Goal: Task Accomplishment & Management: Use online tool/utility

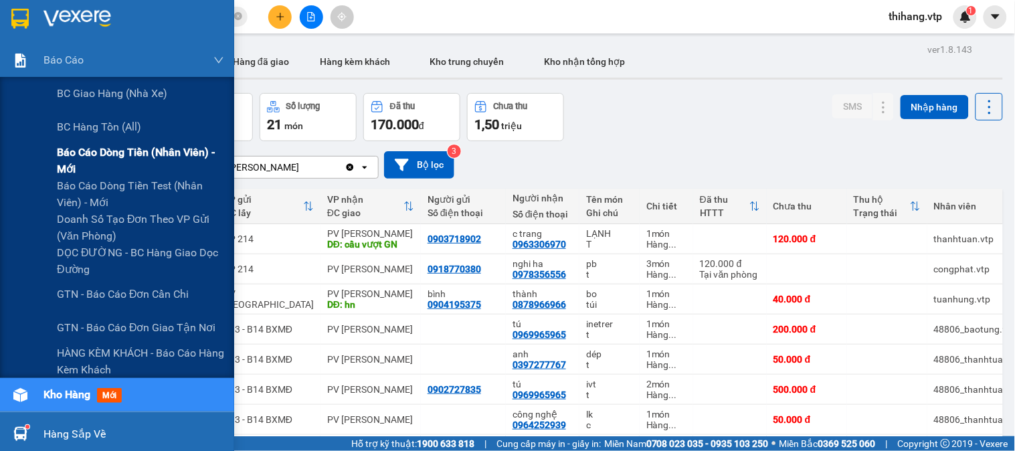
click at [86, 149] on span "Báo cáo dòng tiền (nhân viên) - mới" at bounding box center [140, 160] width 167 height 33
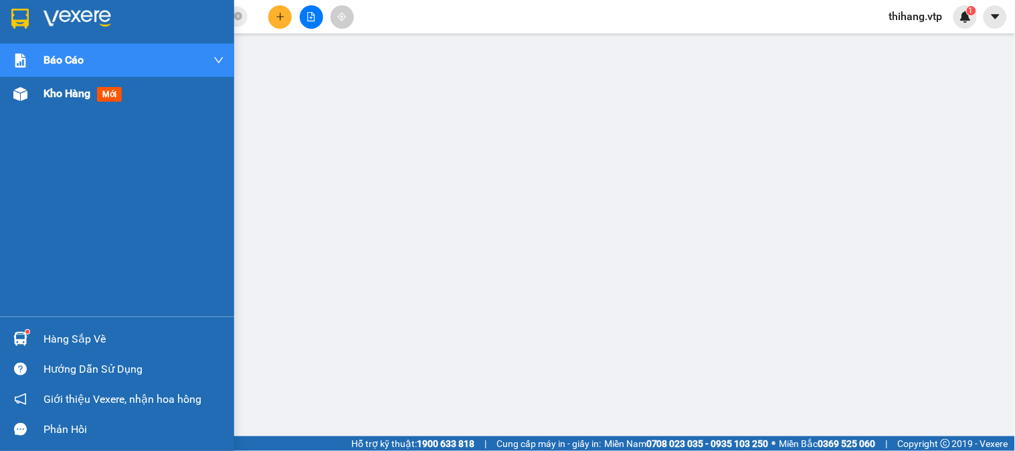
click at [43, 78] on div "Kho hàng mới" at bounding box center [133, 93] width 181 height 33
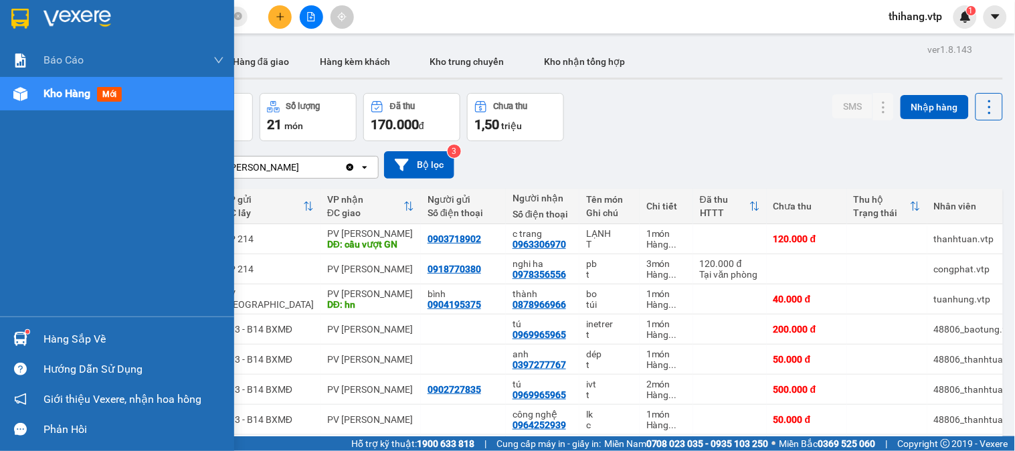
click at [51, 330] on div "Hàng sắp về" at bounding box center [133, 339] width 181 height 20
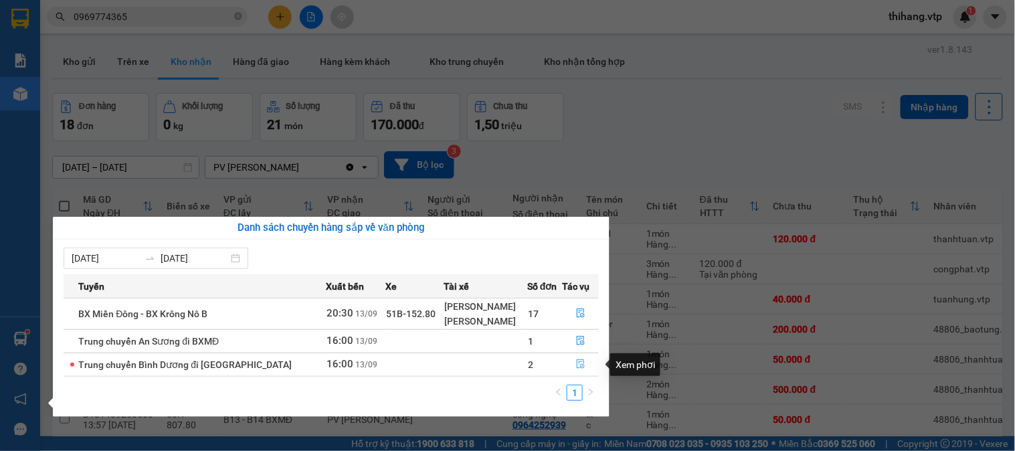
click at [577, 364] on icon "file-done" at bounding box center [581, 363] width 8 height 9
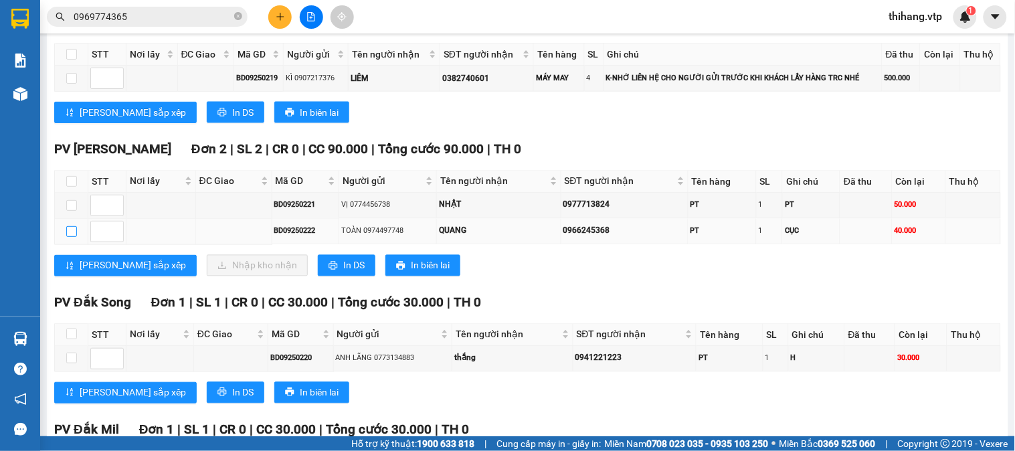
scroll to position [520, 0]
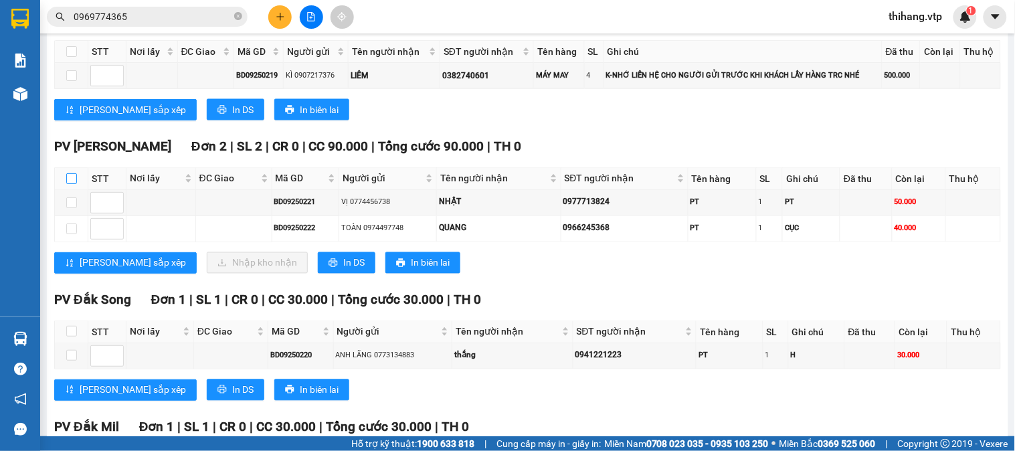
click at [69, 184] on input "checkbox" at bounding box center [71, 178] width 11 height 11
checkbox input "true"
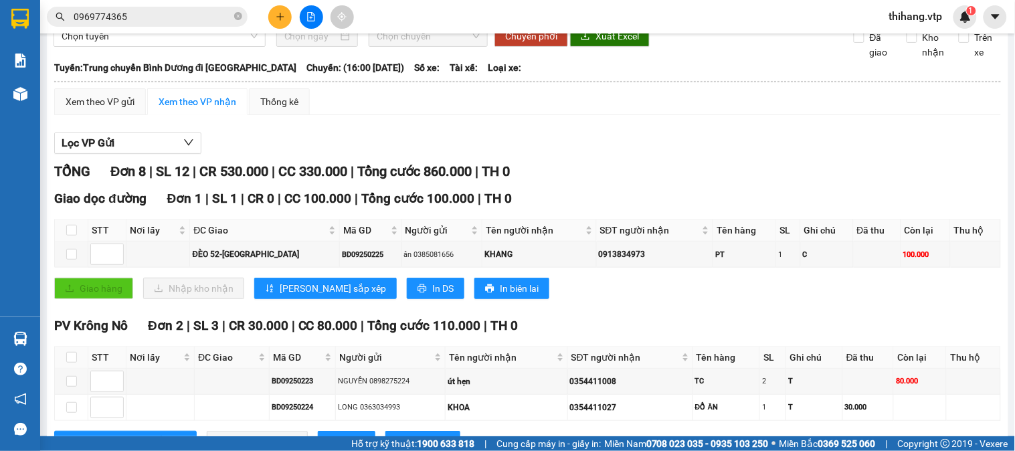
scroll to position [0, 0]
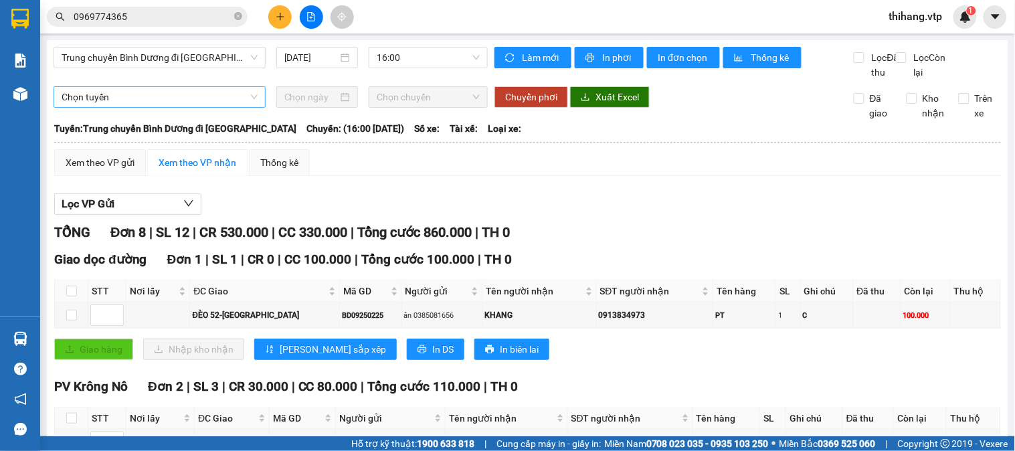
click at [190, 107] on span "Chọn tuyến" at bounding box center [160, 97] width 196 height 20
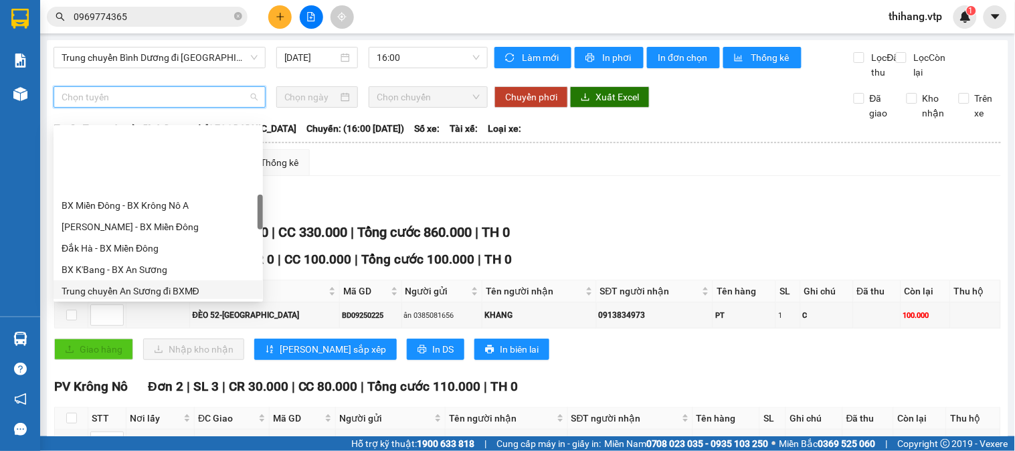
scroll to position [371, 0]
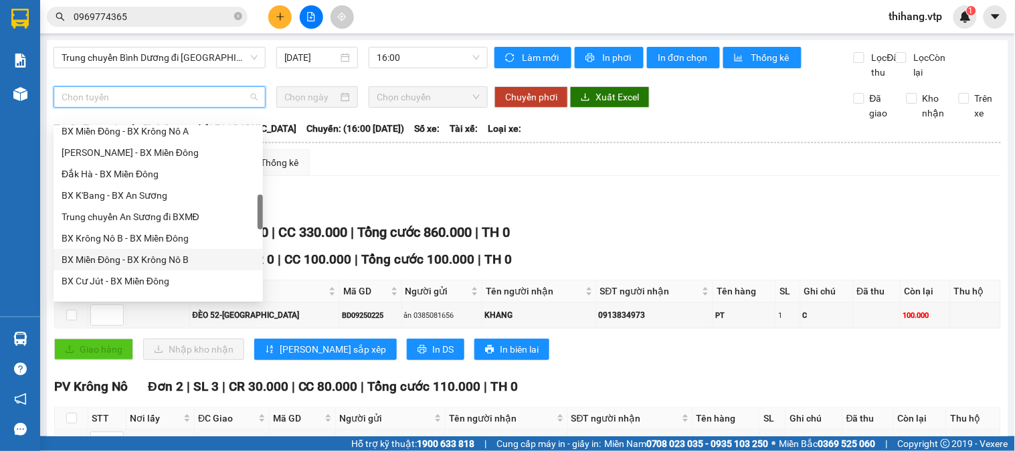
click at [156, 262] on div "BX Miền Đông - BX Krông Nô B" at bounding box center [158, 259] width 193 height 15
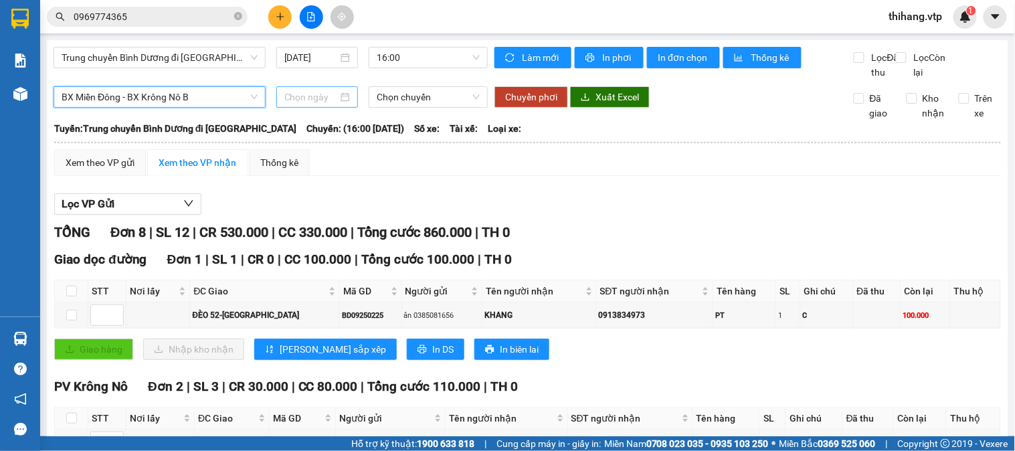
click at [304, 104] on input at bounding box center [311, 97] width 54 height 15
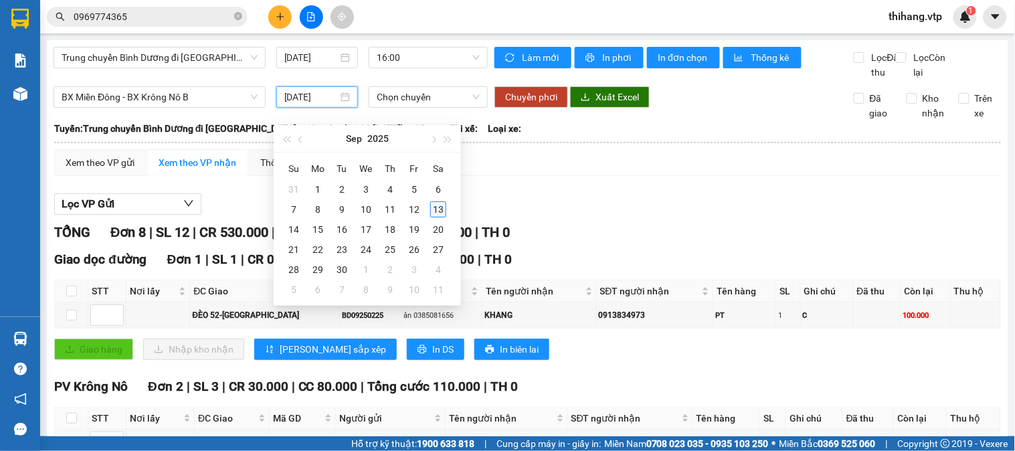
type input "[DATE]"
drag, startPoint x: 435, startPoint y: 206, endPoint x: 438, endPoint y: 156, distance: 50.2
click at [440, 205] on div "13" at bounding box center [438, 209] width 16 height 16
type input "[DATE]"
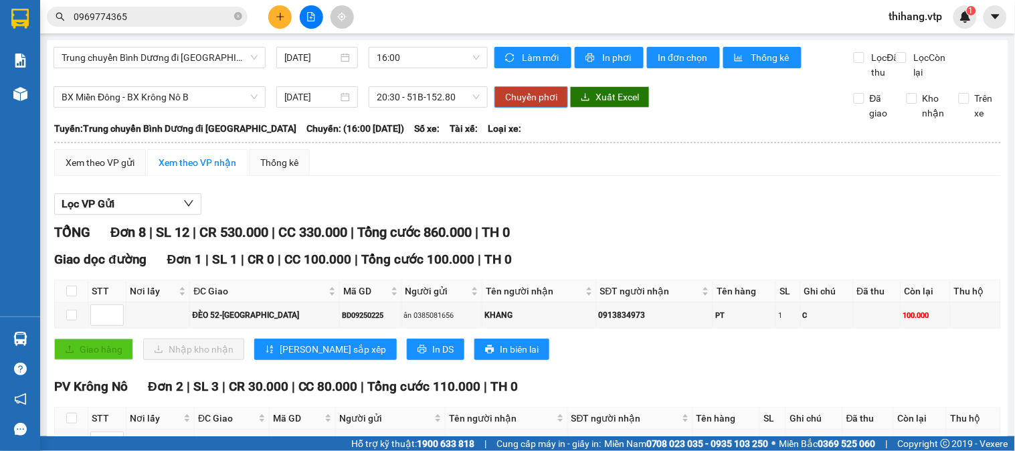
click at [505, 104] on span "Chuyển phơi" at bounding box center [531, 97] width 52 height 15
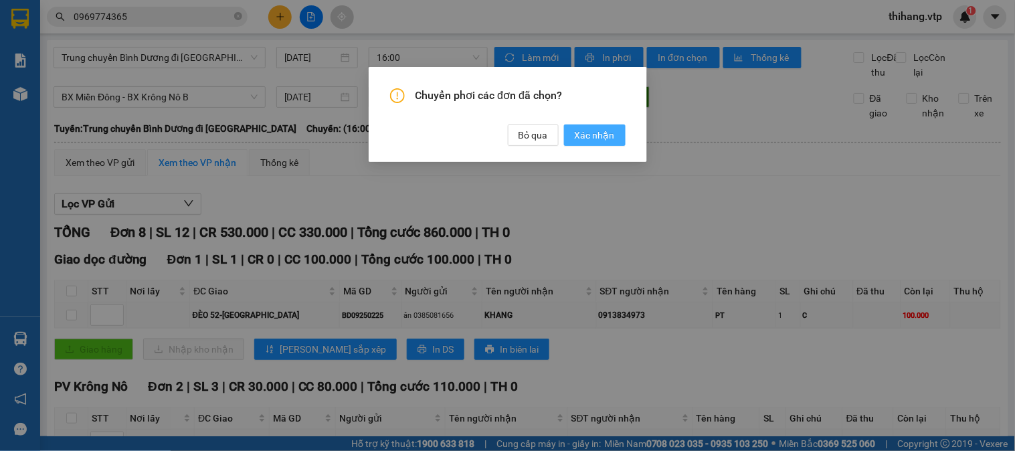
click at [599, 135] on span "Xác nhận" at bounding box center [594, 135] width 40 height 15
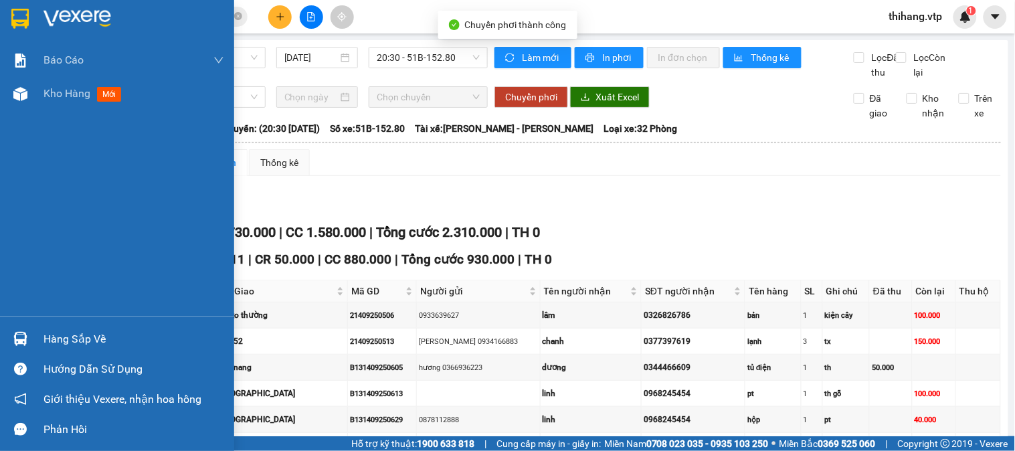
click at [37, 336] on div "Hàng sắp về" at bounding box center [117, 339] width 234 height 30
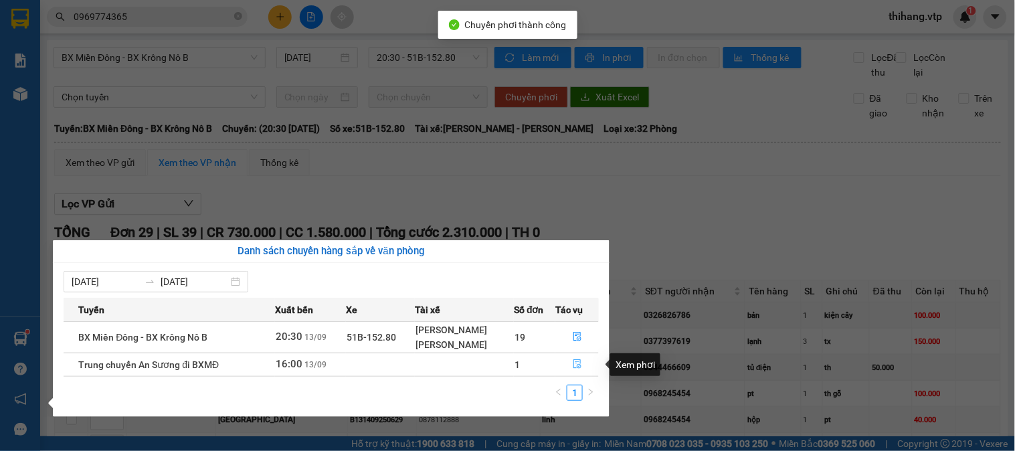
click at [573, 362] on icon "file-done" at bounding box center [577, 363] width 8 height 9
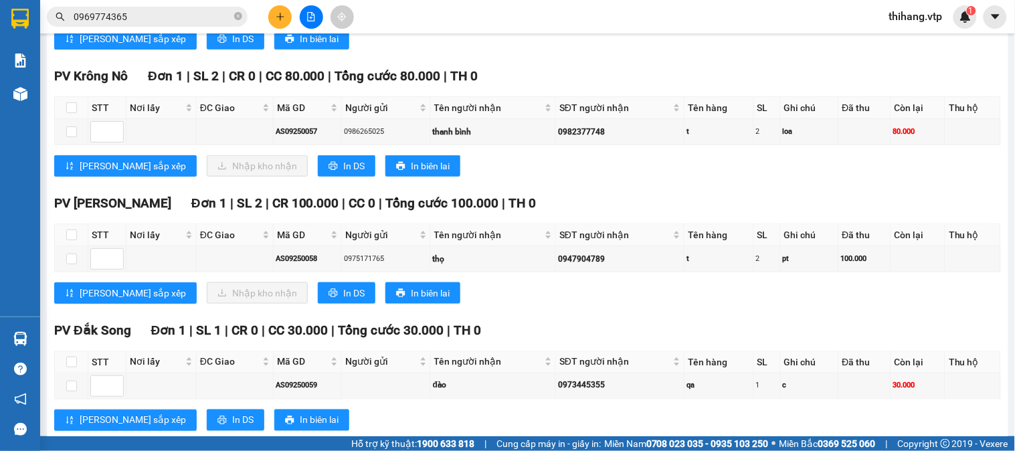
scroll to position [358, 0]
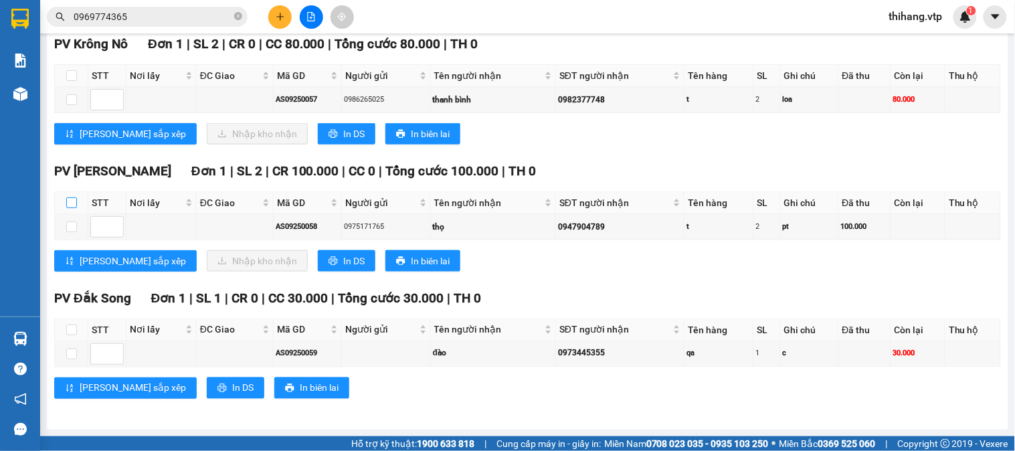
click at [72, 202] on input "checkbox" at bounding box center [71, 202] width 11 height 11
checkbox input "true"
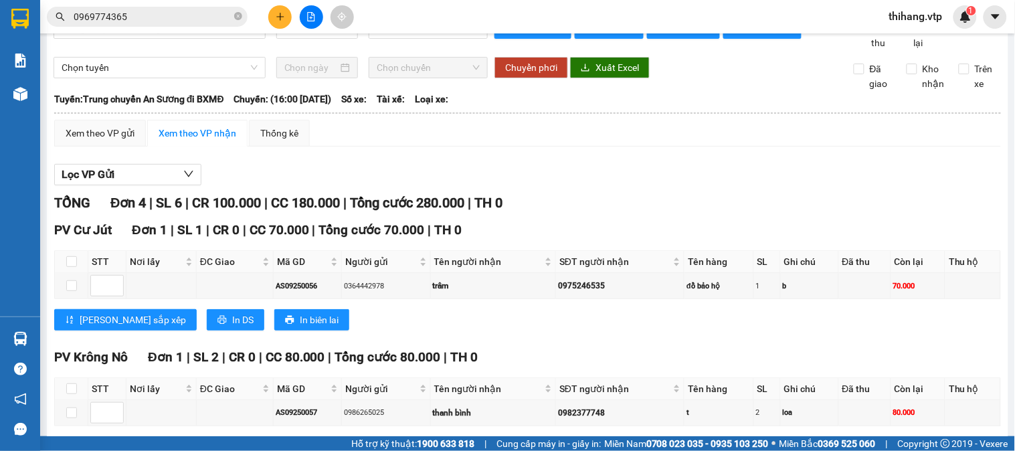
scroll to position [0, 0]
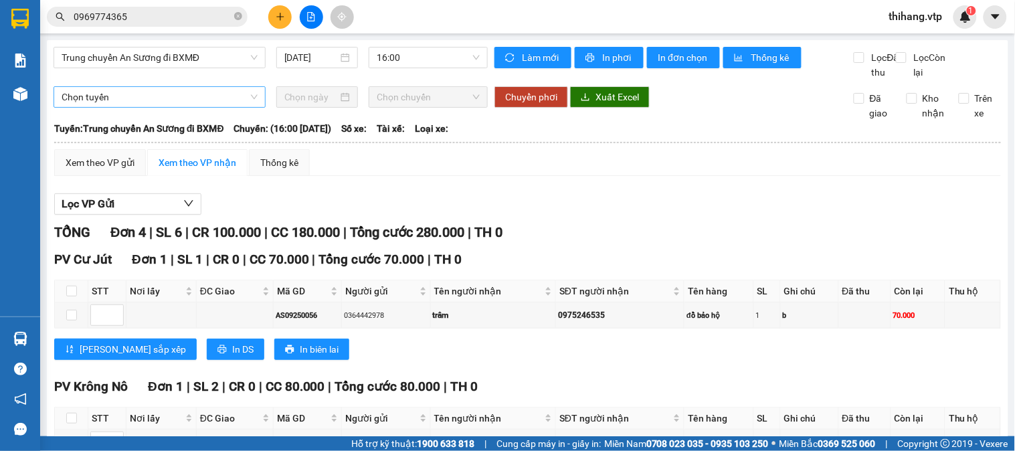
click at [163, 107] on span "Chọn tuyến" at bounding box center [160, 97] width 196 height 20
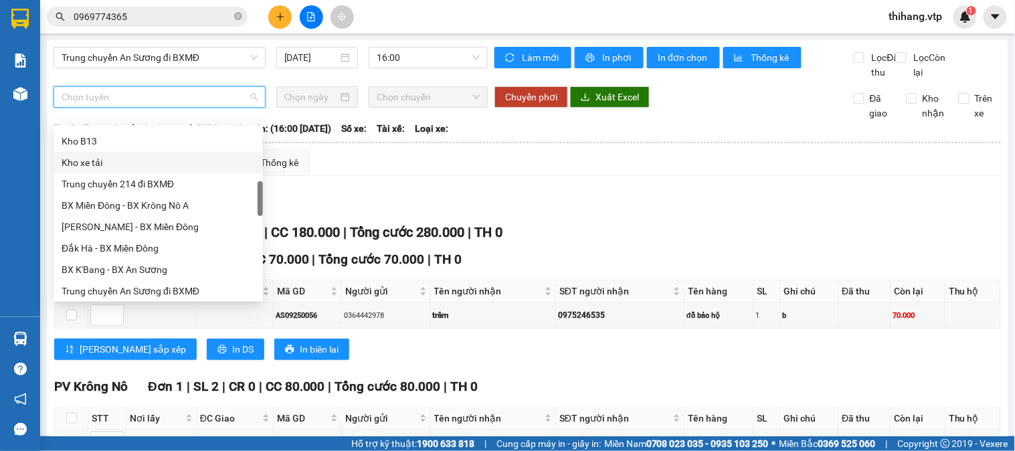
scroll to position [371, 0]
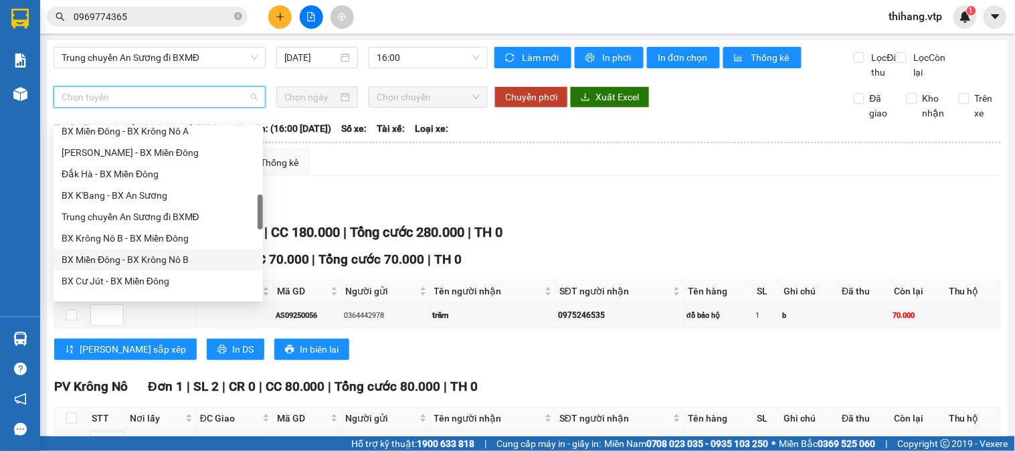
click at [162, 253] on div "BX Miền Đông - BX Krông Nô B" at bounding box center [158, 259] width 193 height 15
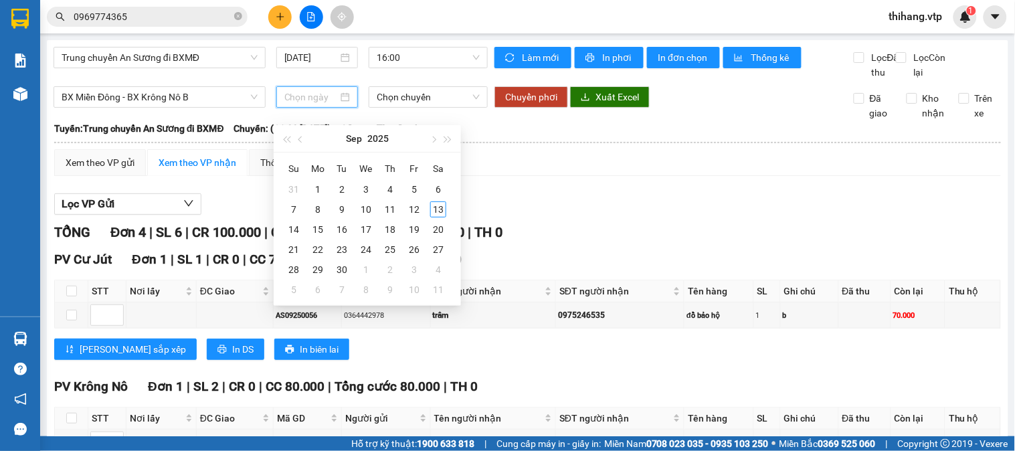
click at [324, 104] on input at bounding box center [311, 97] width 54 height 15
type input "[DATE]"
drag, startPoint x: 437, startPoint y: 205, endPoint x: 443, endPoint y: 183, distance: 22.9
click at [438, 205] on div "13" at bounding box center [438, 209] width 16 height 16
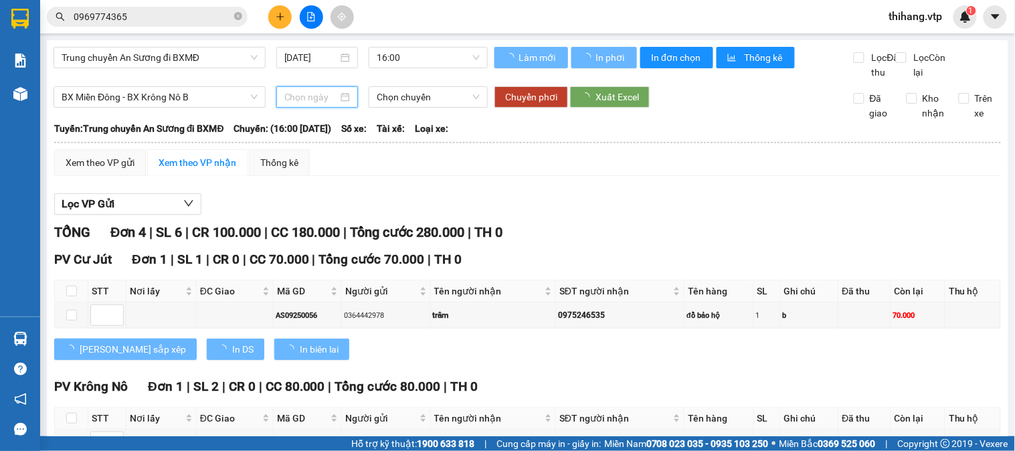
type input "[DATE]"
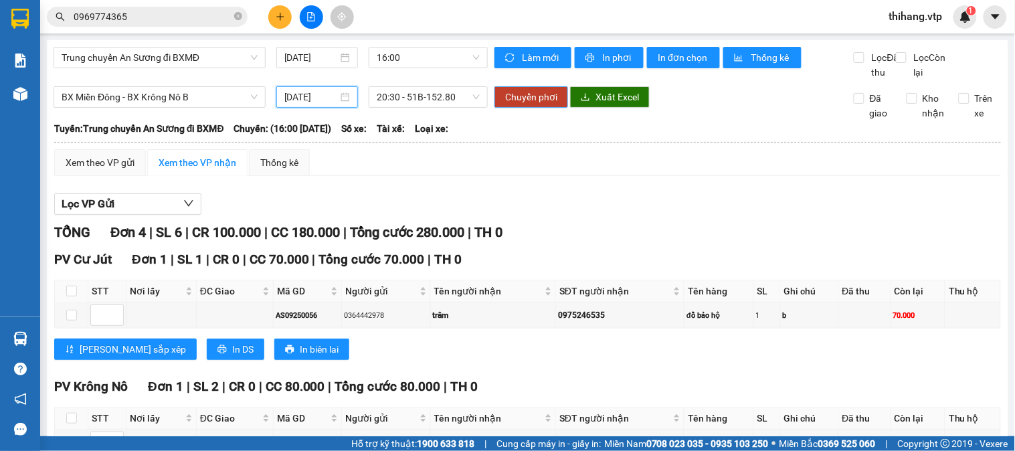
click at [518, 104] on span "Chuyển phơi" at bounding box center [531, 97] width 52 height 15
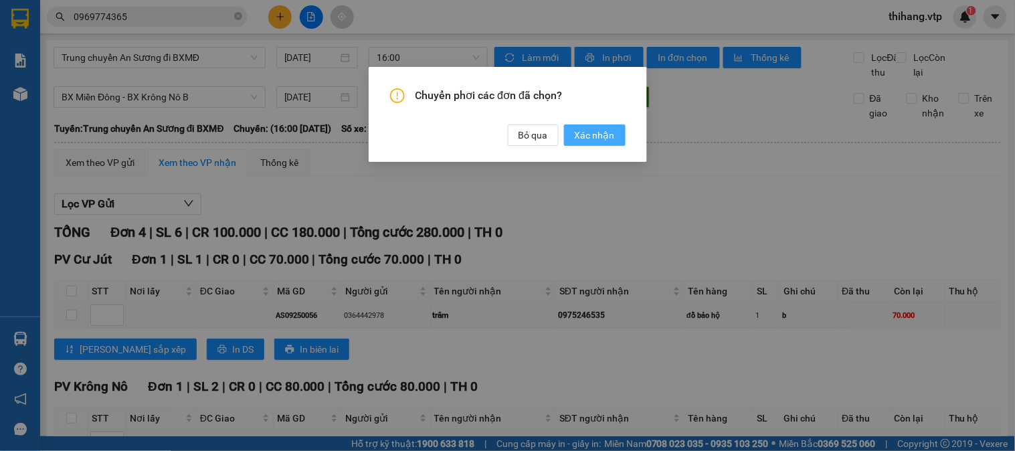
click at [594, 141] on span "Xác nhận" at bounding box center [594, 135] width 40 height 15
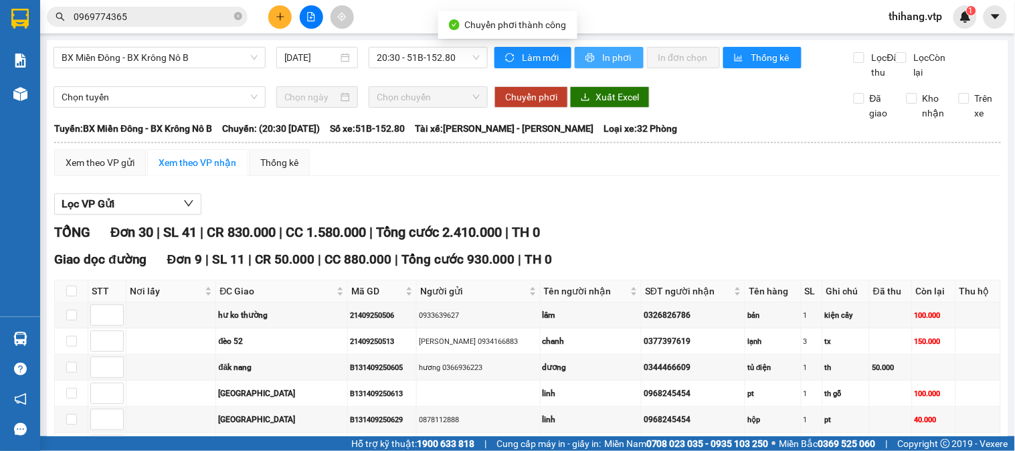
click at [611, 54] on span "In phơi" at bounding box center [617, 57] width 31 height 15
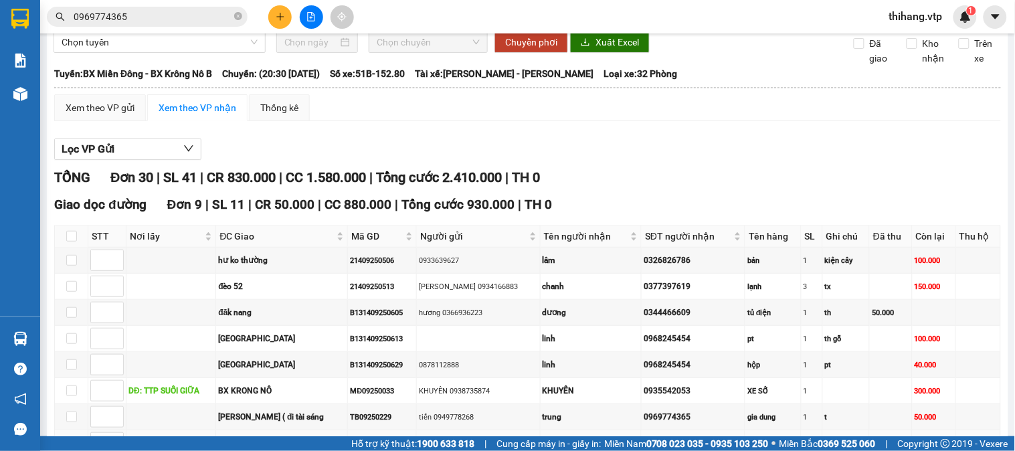
scroll to position [223, 0]
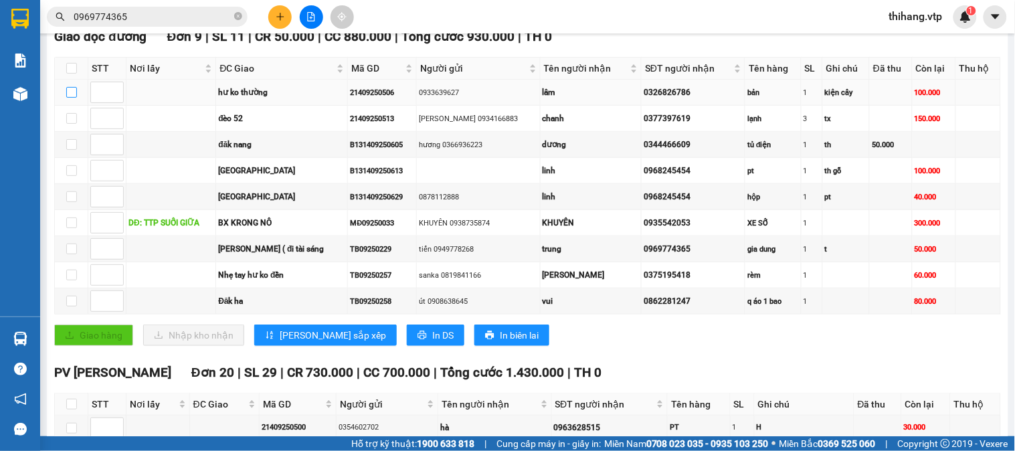
click at [75, 98] on input "checkbox" at bounding box center [71, 92] width 11 height 11
checkbox input "true"
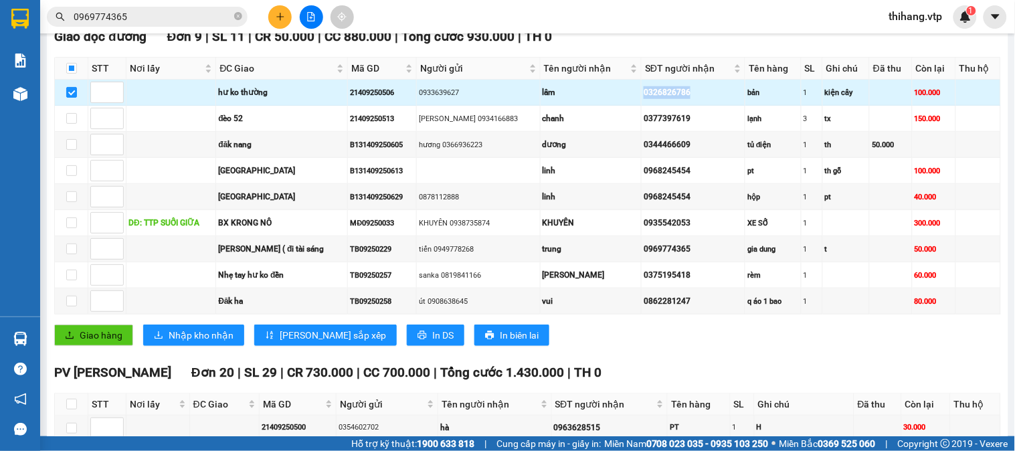
drag, startPoint x: 665, startPoint y: 104, endPoint x: 620, endPoint y: 108, distance: 45.6
click at [607, 106] on tr "hư ko thường 21409250506 0933639627 lâm 0326826786 bản 1 kiện cây 100.000" at bounding box center [528, 93] width 946 height 26
copy tr "lâm 0326826786"
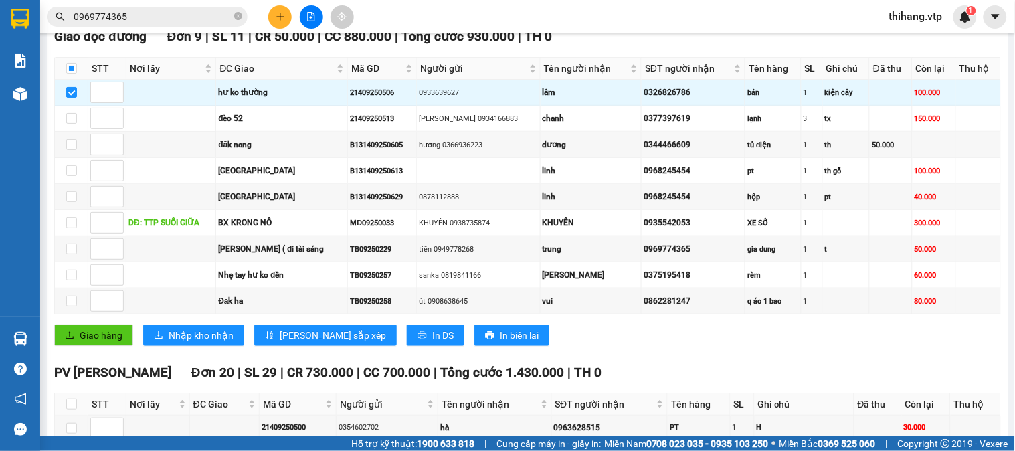
drag, startPoint x: 177, startPoint y: 19, endPoint x: 45, endPoint y: 21, distance: 132.4
click at [45, 21] on div "0969774365" at bounding box center [130, 17] width 261 height 20
paste input "0326826786"
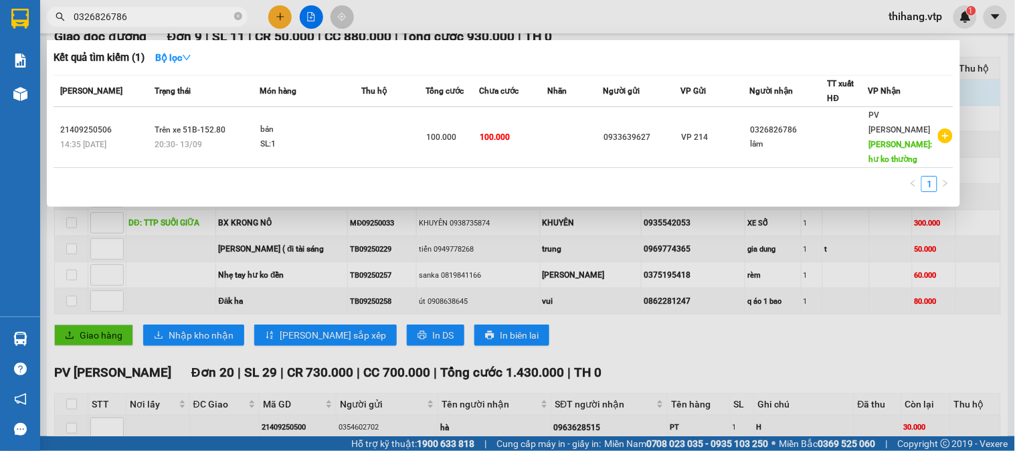
type input "0326826786"
click at [422, 21] on div at bounding box center [507, 225] width 1015 height 451
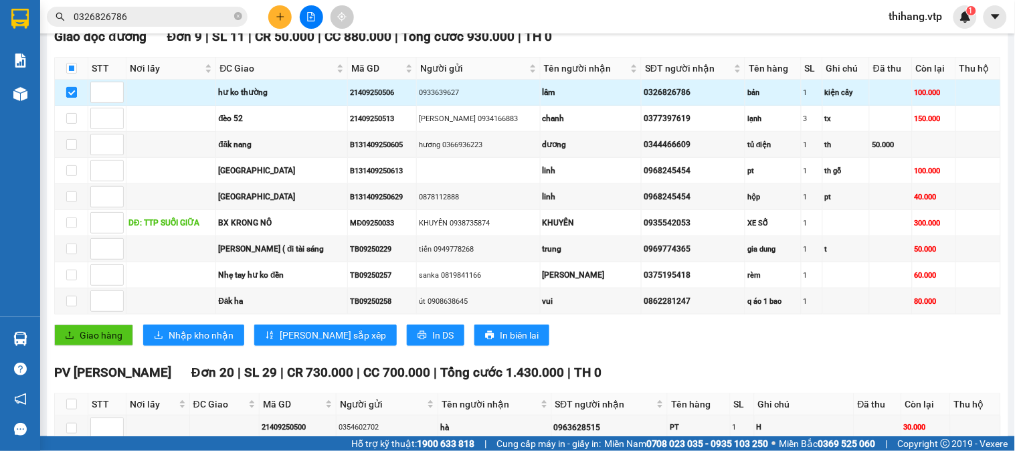
click at [69, 98] on input "checkbox" at bounding box center [71, 92] width 11 height 11
checkbox input "false"
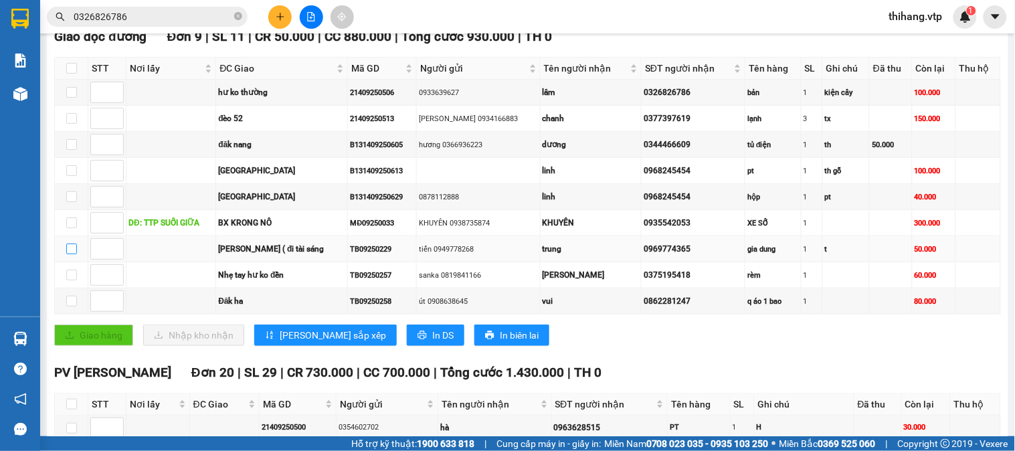
click at [70, 254] on input "checkbox" at bounding box center [71, 248] width 11 height 11
checkbox input "true"
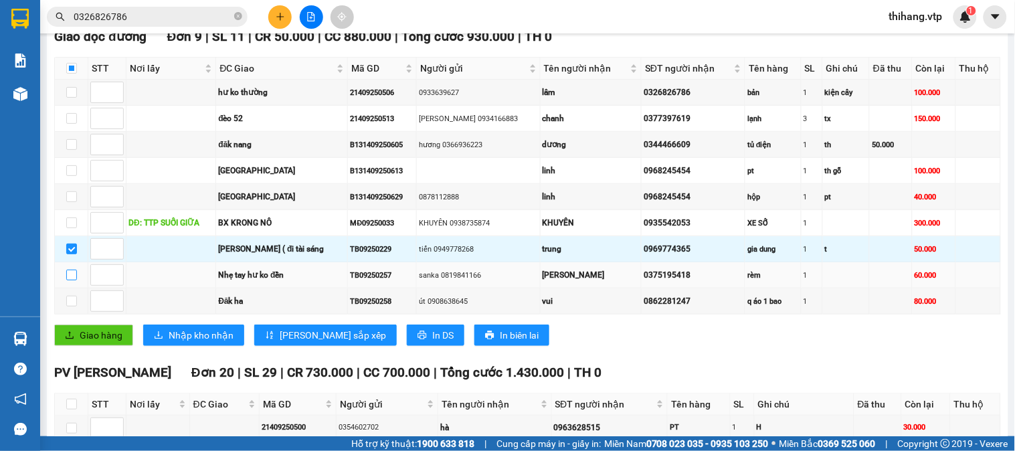
click at [75, 280] on input "checkbox" at bounding box center [71, 275] width 11 height 11
checkbox input "true"
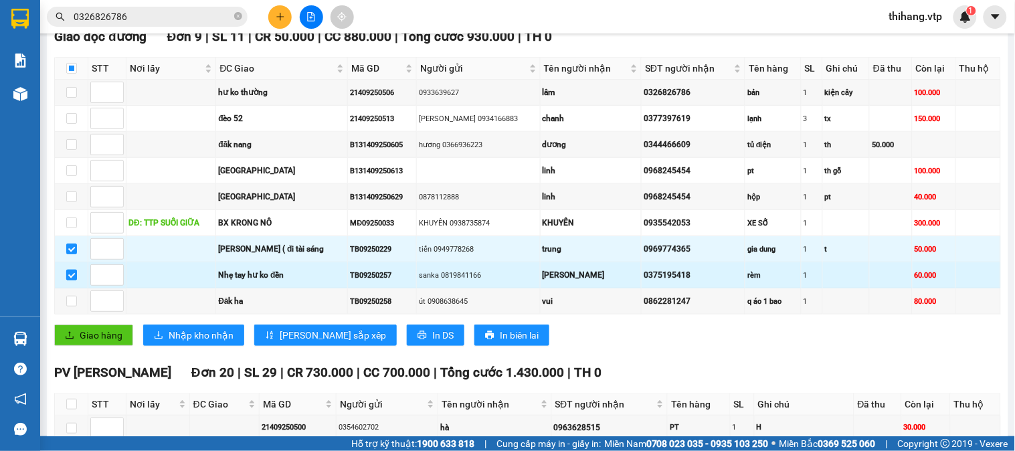
scroll to position [371, 0]
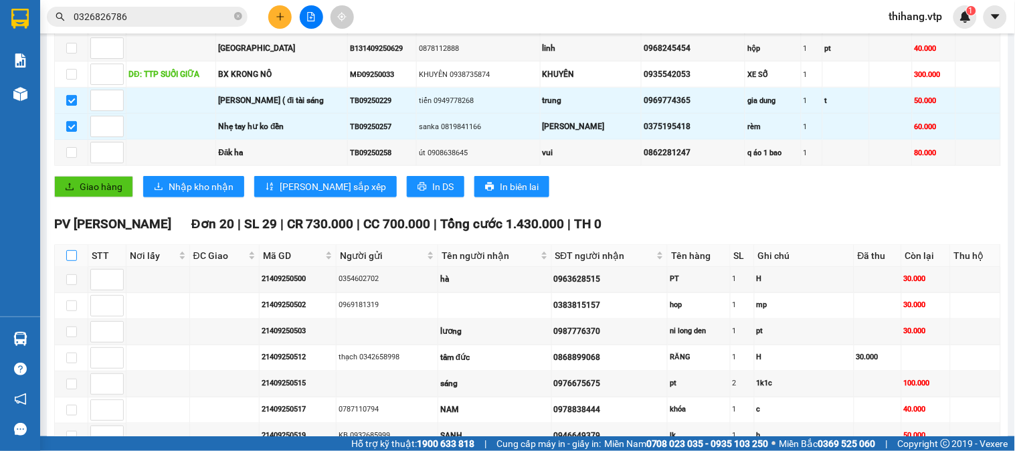
click at [68, 261] on input "checkbox" at bounding box center [71, 255] width 11 height 11
checkbox input "true"
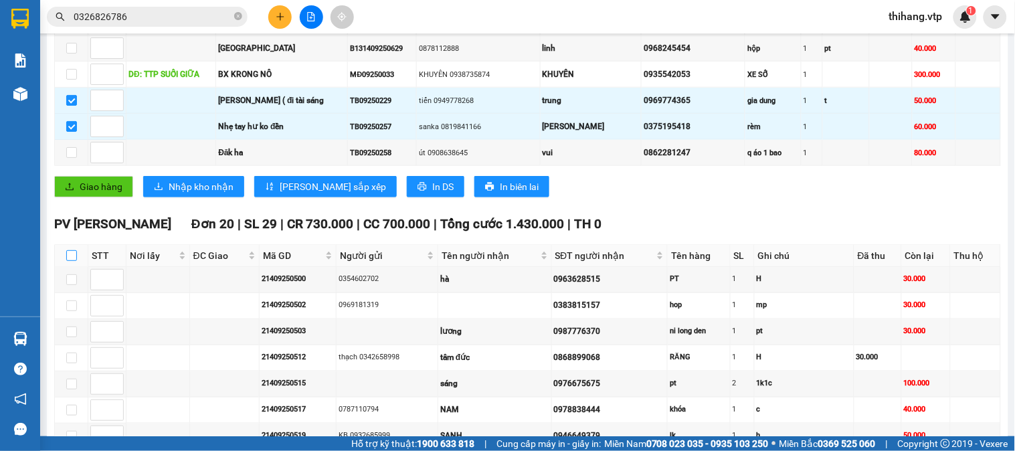
checkbox input "true"
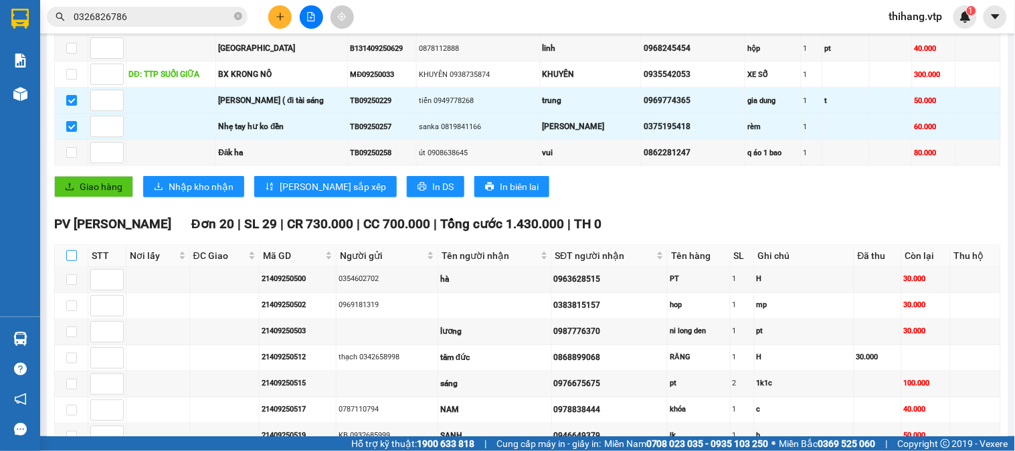
checkbox input "true"
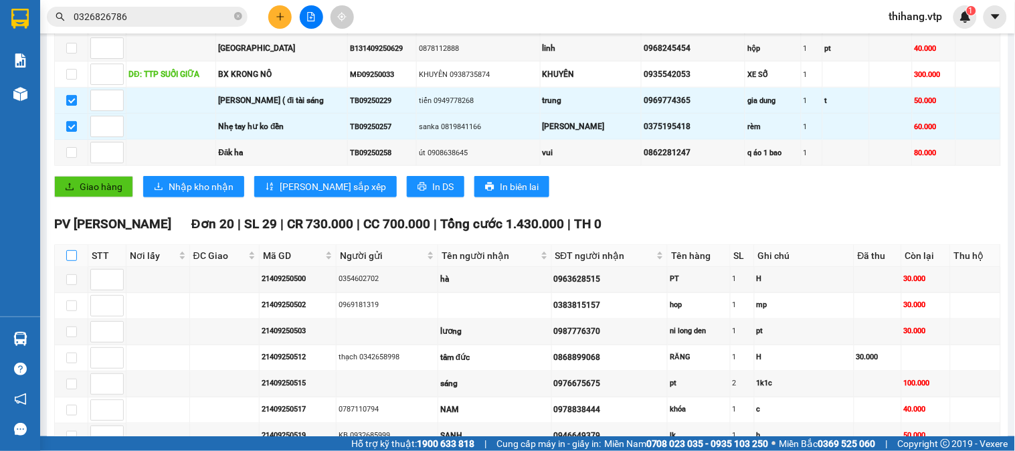
checkbox input "true"
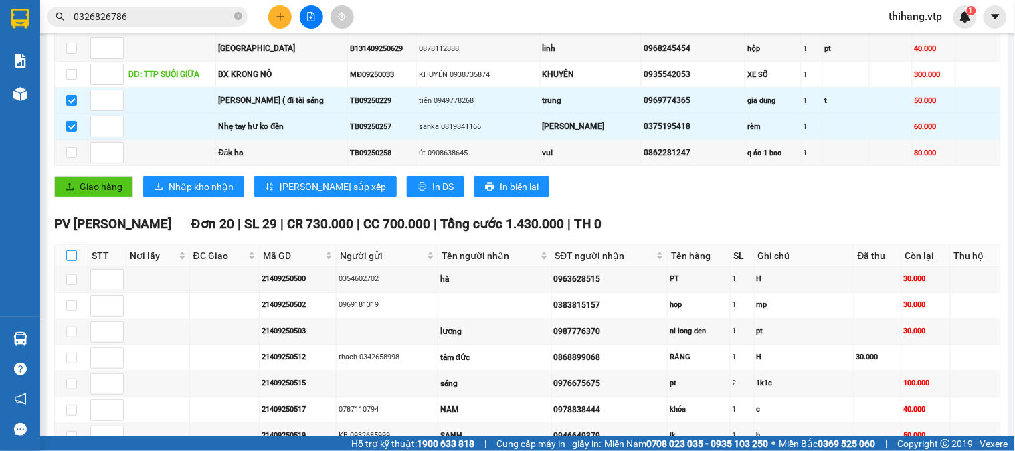
checkbox input "true"
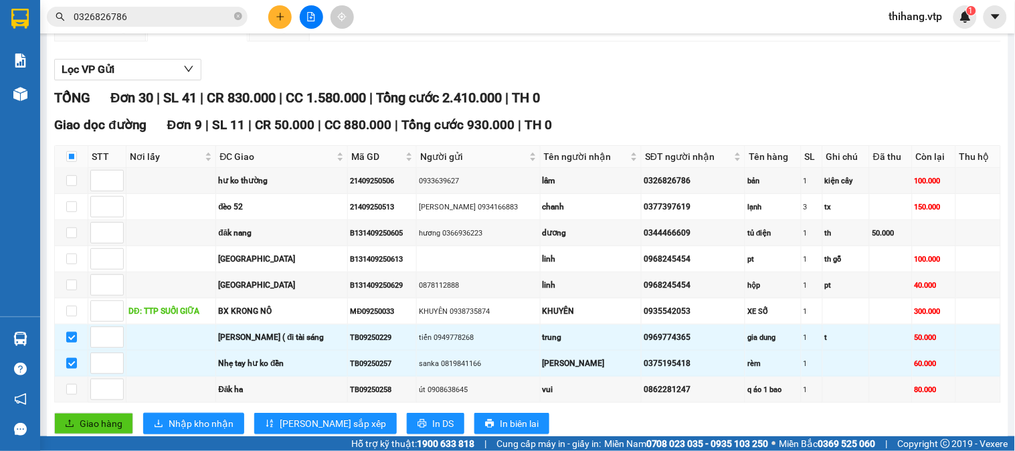
scroll to position [0, 0]
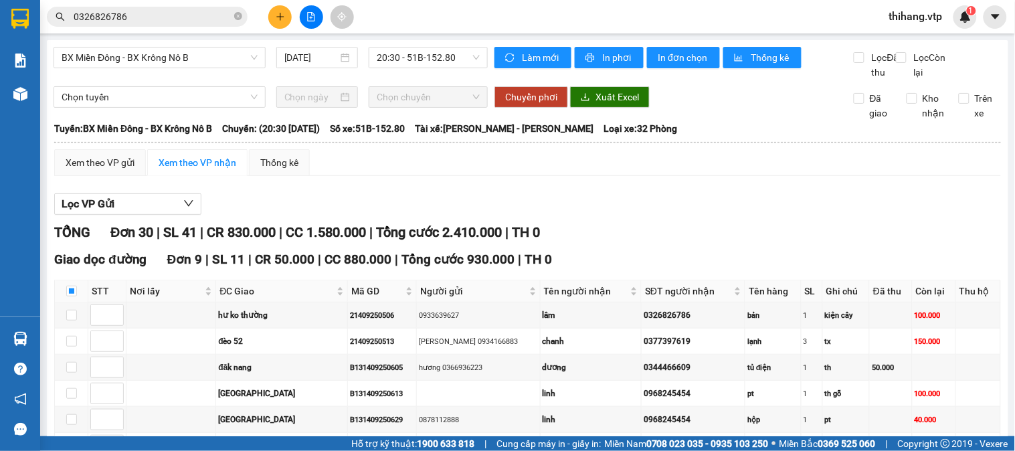
click at [662, 61] on span "In đơn chọn" at bounding box center [682, 57] width 51 height 15
drag, startPoint x: 674, startPoint y: 62, endPoint x: 673, endPoint y: 76, distance: 14.1
click at [674, 62] on span "In đơn chọn" at bounding box center [682, 57] width 51 height 15
click at [245, 54] on span "BX Miền Đông - BX Krông Nô B" at bounding box center [160, 57] width 196 height 20
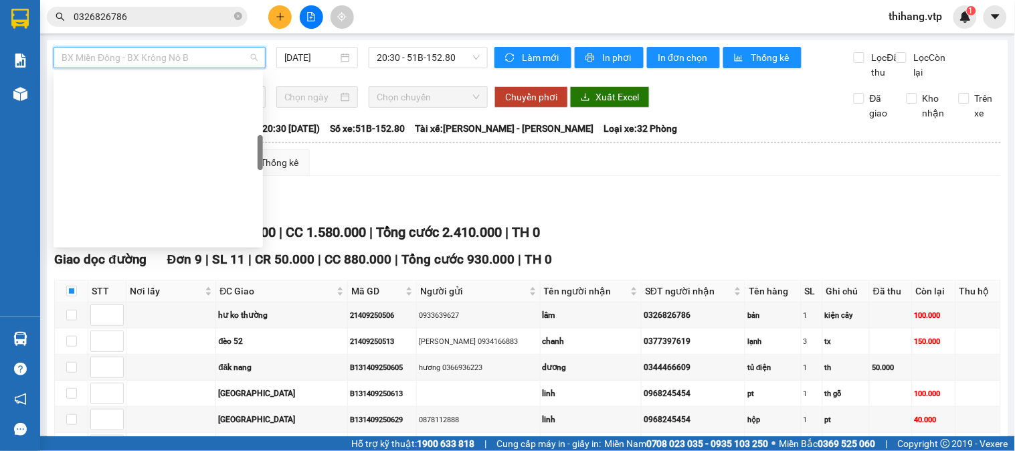
scroll to position [337, 0]
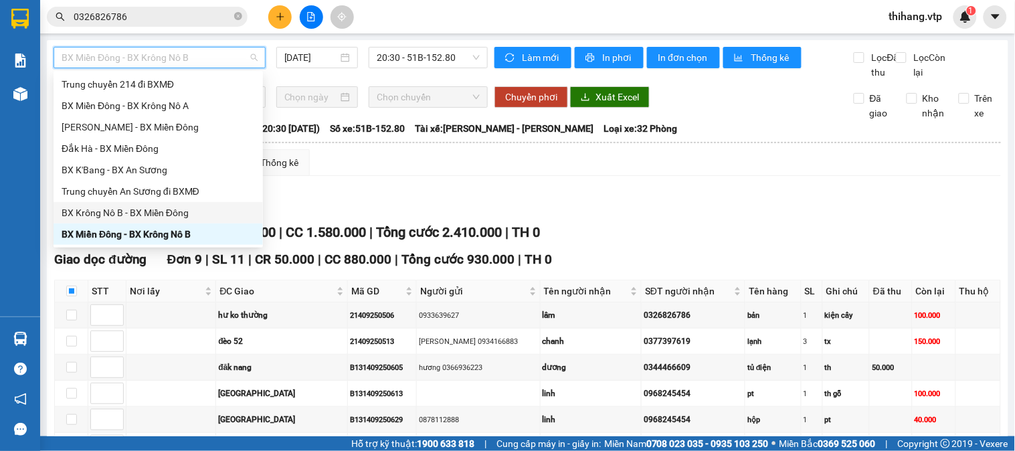
click at [148, 208] on div "BX Krông Nô B - BX Miền Đông" at bounding box center [158, 212] width 193 height 15
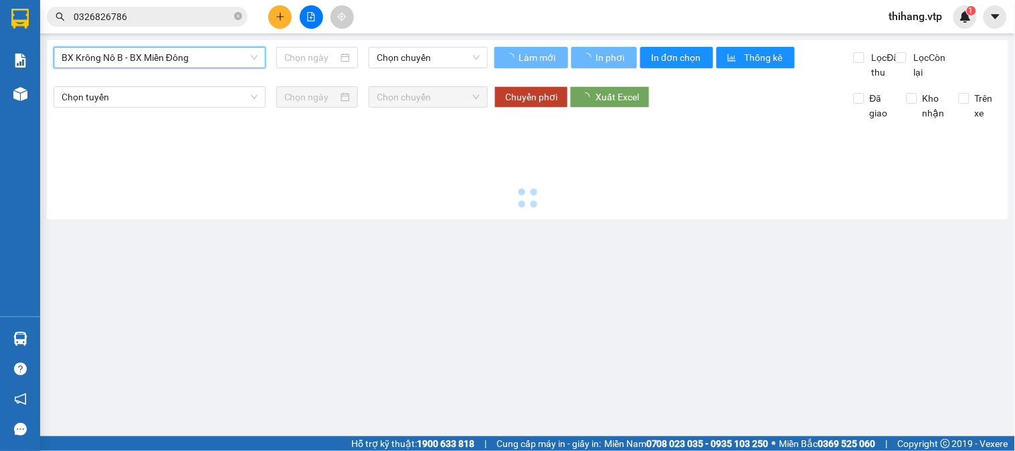
type input "[DATE]"
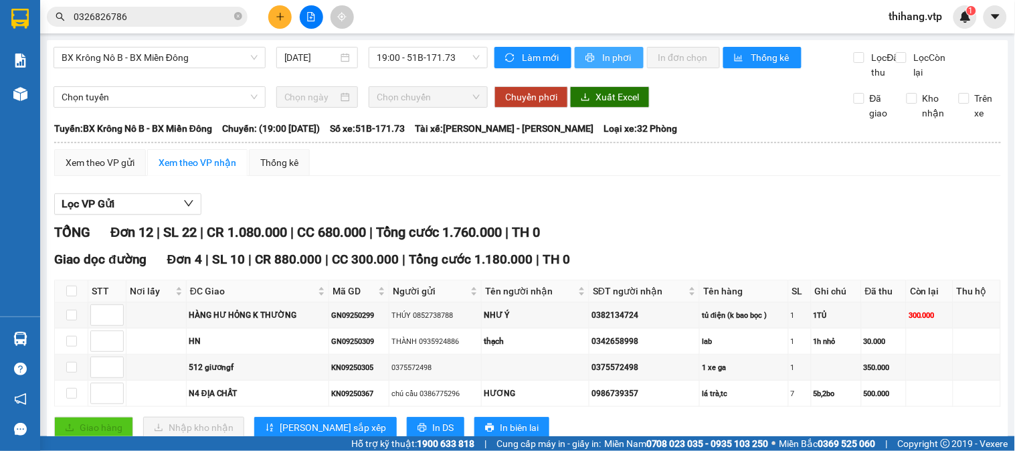
click at [593, 58] on button "In phơi" at bounding box center [608, 57] width 69 height 21
click at [602, 61] on span "In phơi" at bounding box center [617, 57] width 31 height 15
